Goal: Task Accomplishment & Management: Manage account settings

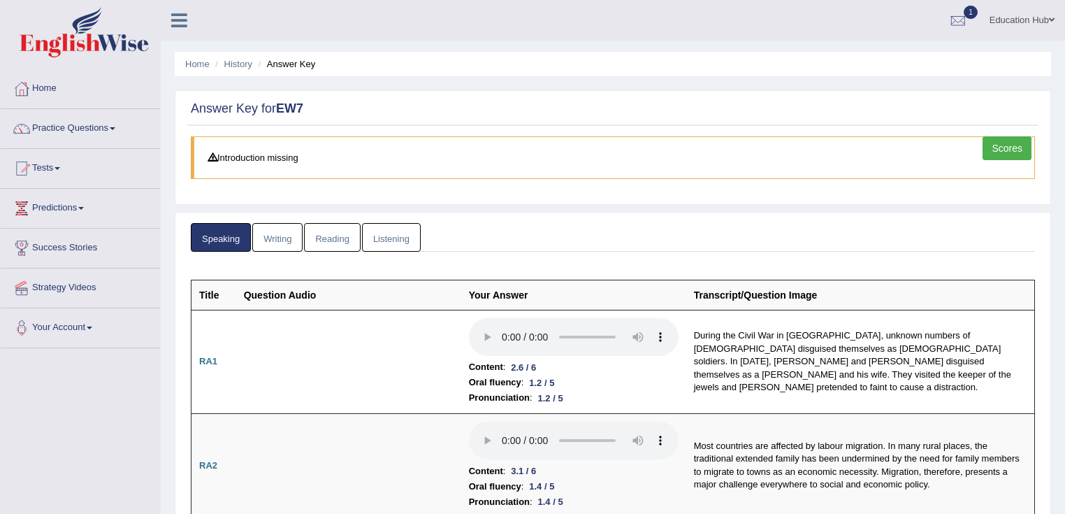
scroll to position [3600, 0]
